Goal: Go to known website: Go to known website

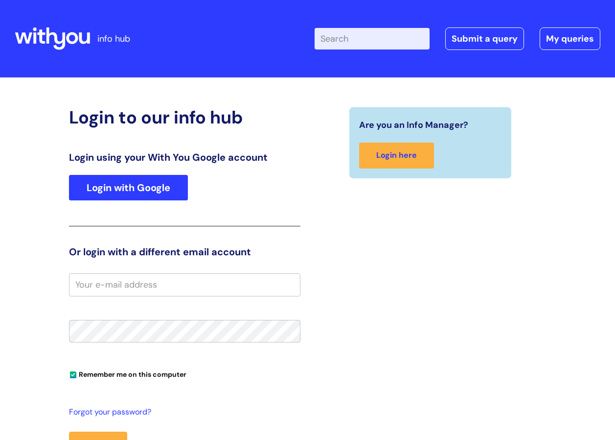
type input "kalpita.colaco@wearewithyou.org.uk"
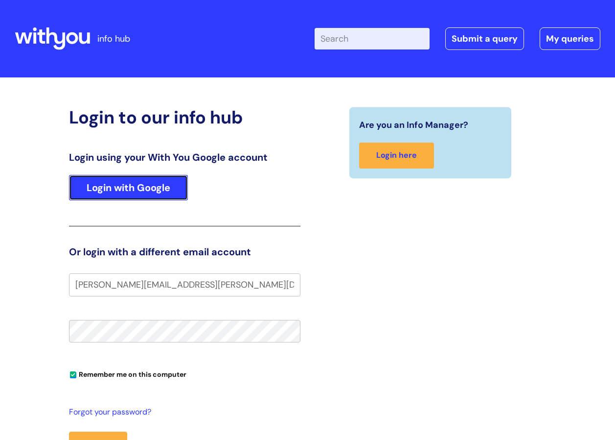
click at [175, 188] on link "Login with Google" at bounding box center [128, 187] width 119 height 25
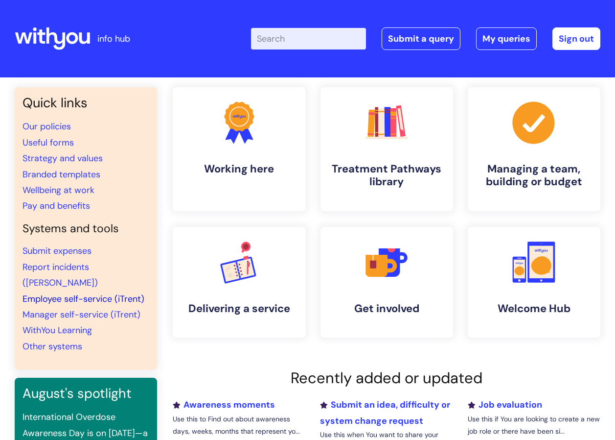
click at [48, 293] on link "Employee self-service (iTrent)" at bounding box center [84, 299] width 122 height 12
click at [73, 293] on link "Employee self-service (iTrent)" at bounding box center [84, 299] width 122 height 12
